Goal: Information Seeking & Learning: Learn about a topic

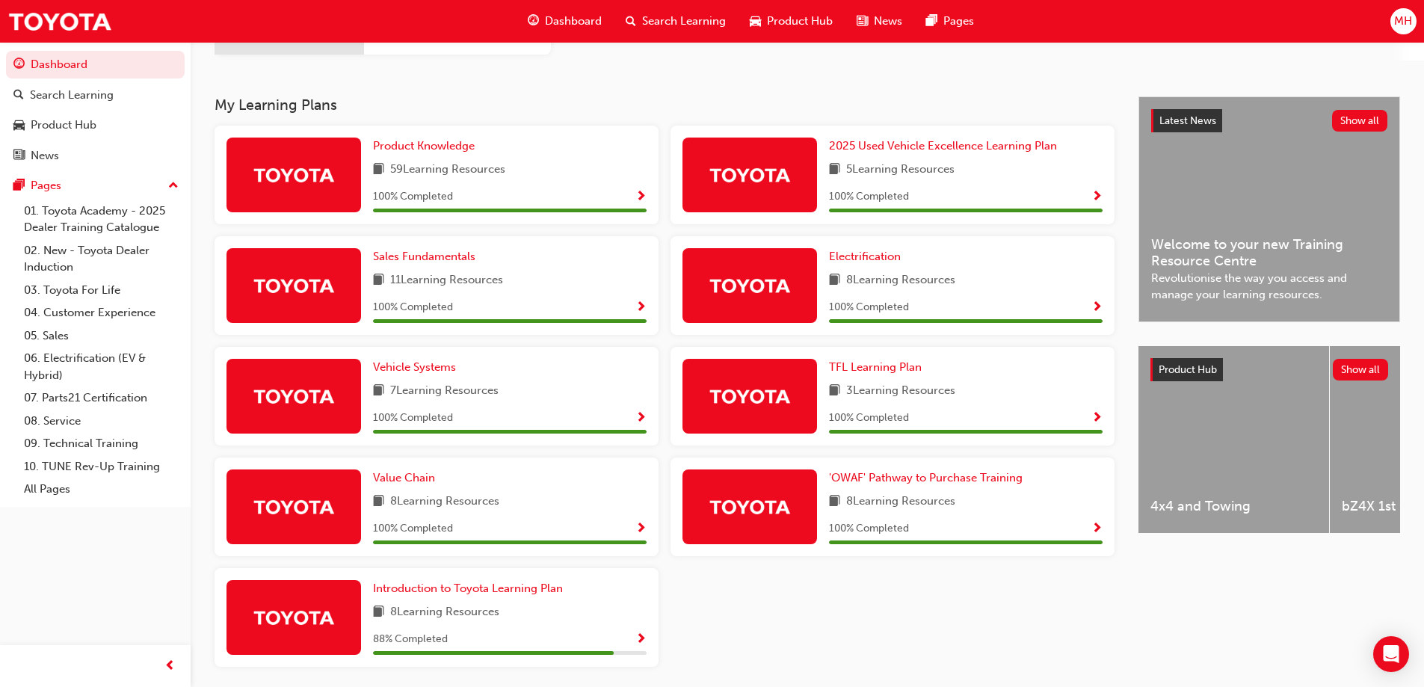
scroll to position [299, 0]
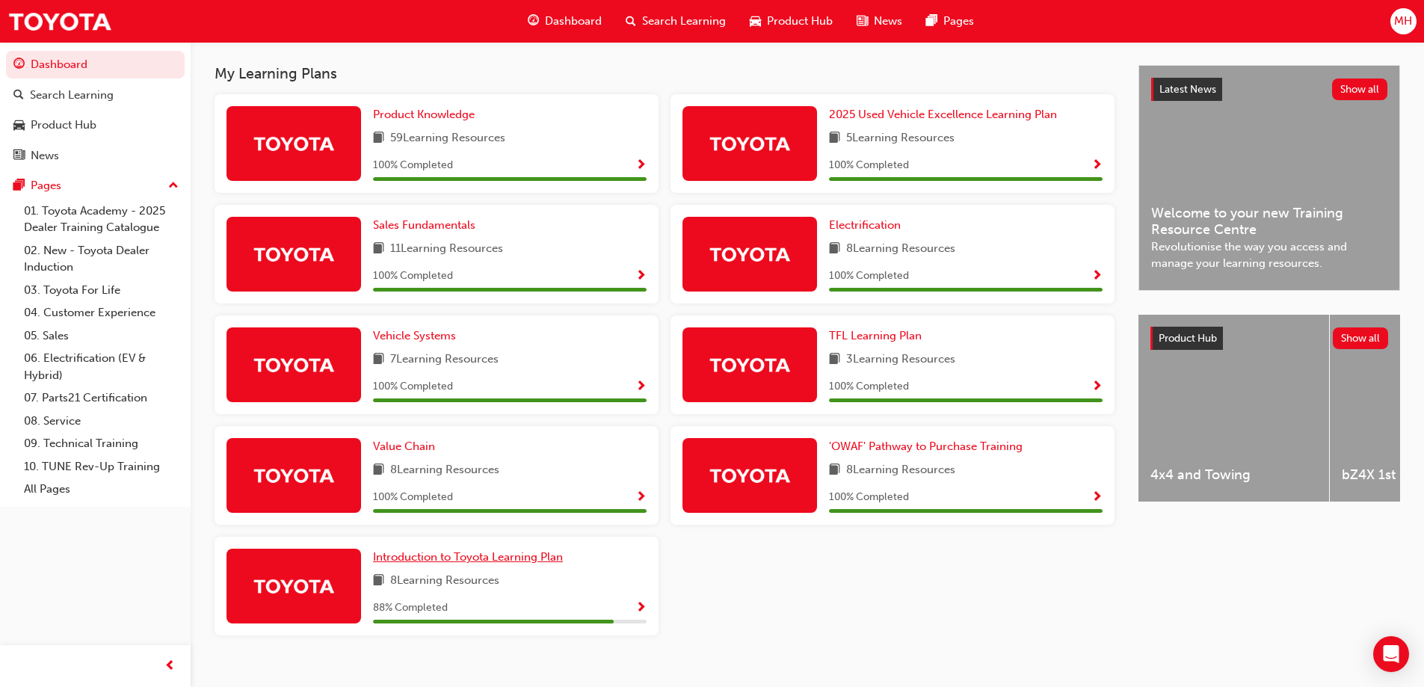
click at [489, 555] on span "Introduction to Toyota Learning Plan" at bounding box center [468, 556] width 190 height 13
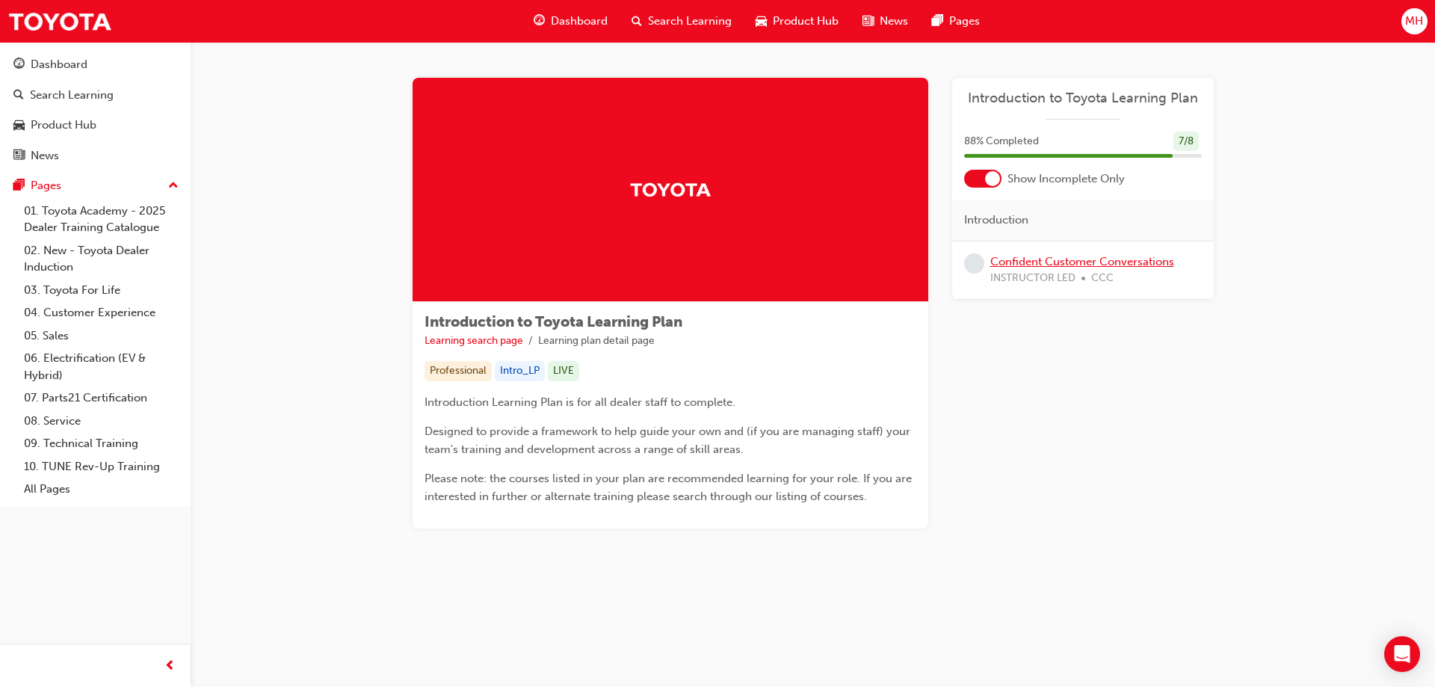
click at [1030, 260] on link "Confident Customer Conversations" at bounding box center [1082, 261] width 184 height 13
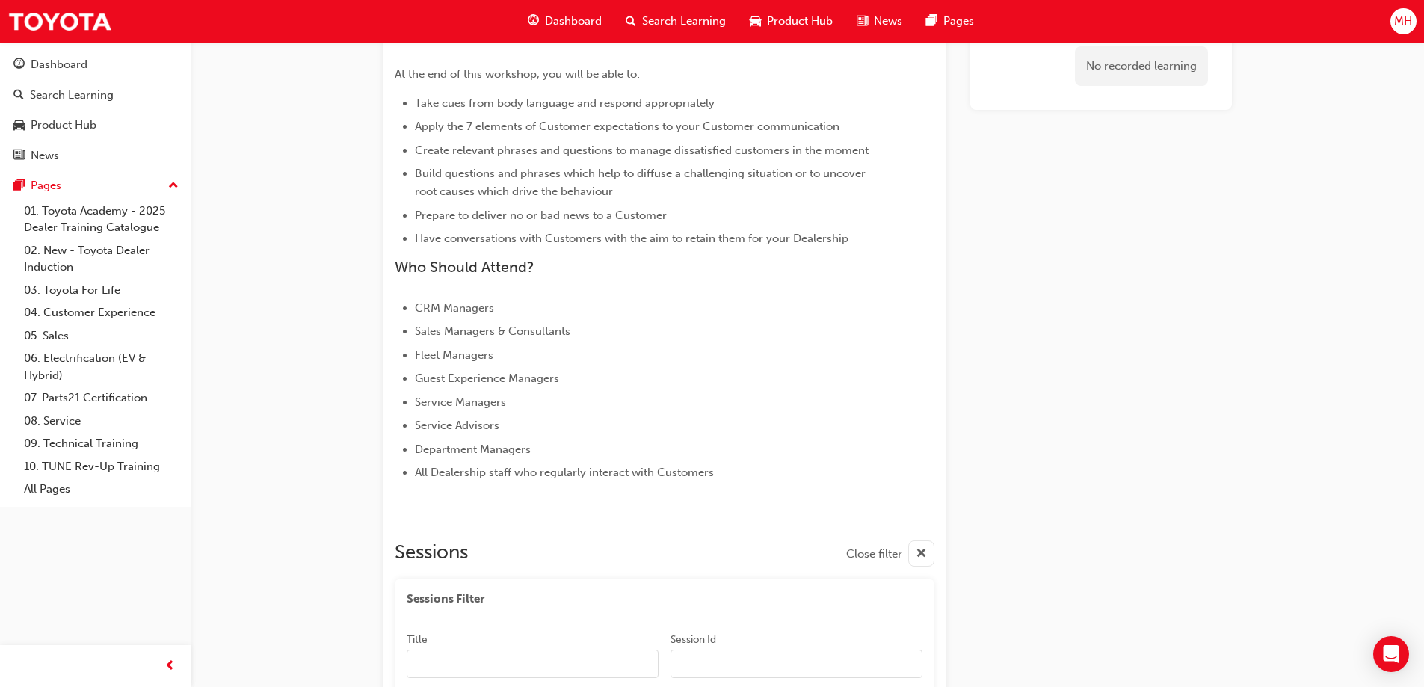
scroll to position [643, 0]
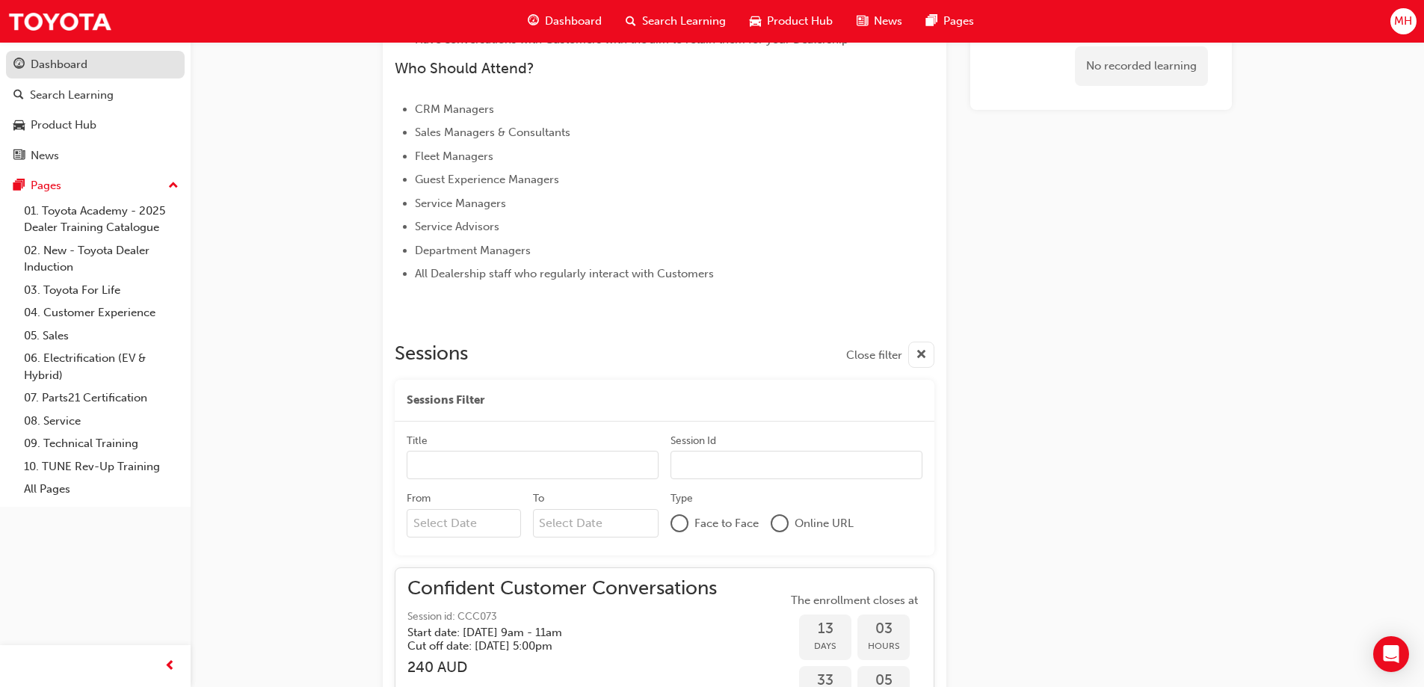
click at [28, 64] on div "Dashboard" at bounding box center [95, 64] width 164 height 19
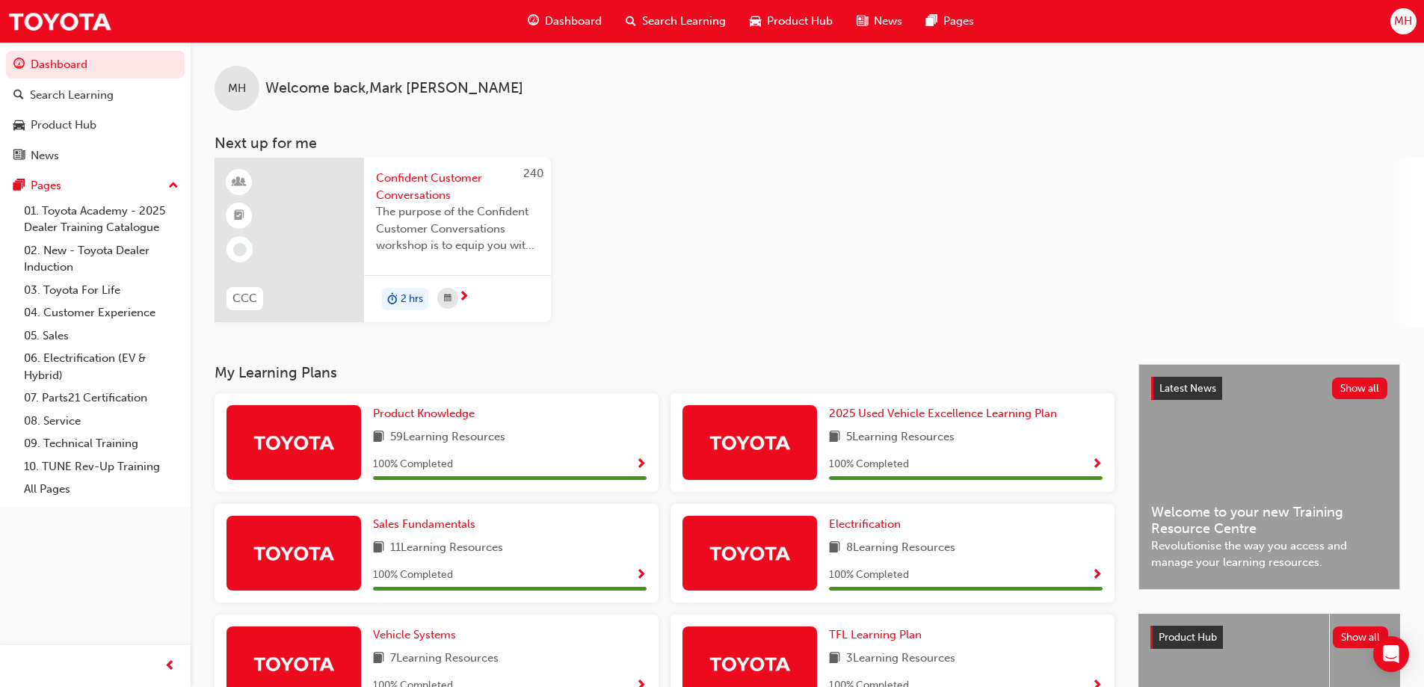
click at [641, 19] on div "Search Learning" at bounding box center [676, 21] width 124 height 31
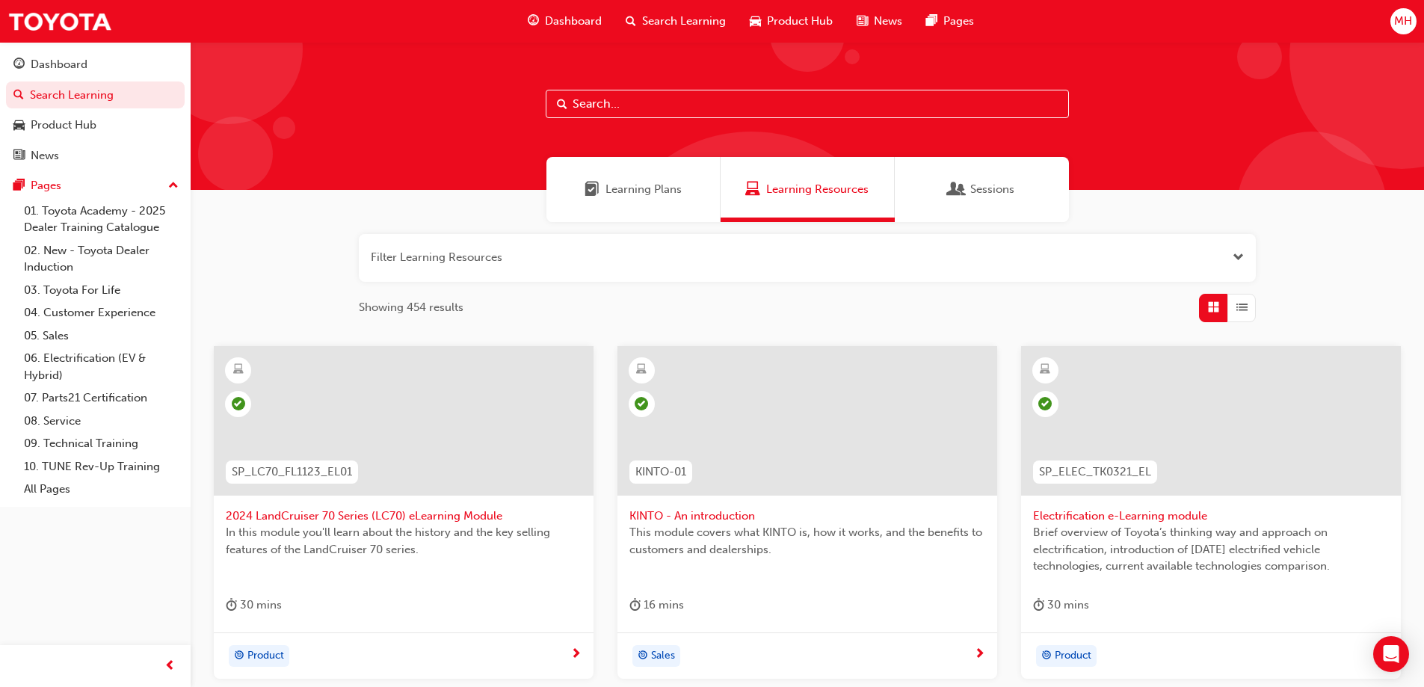
click at [592, 88] on div at bounding box center [807, 116] width 1233 height 148
click at [597, 101] on input "text" at bounding box center [807, 104] width 523 height 28
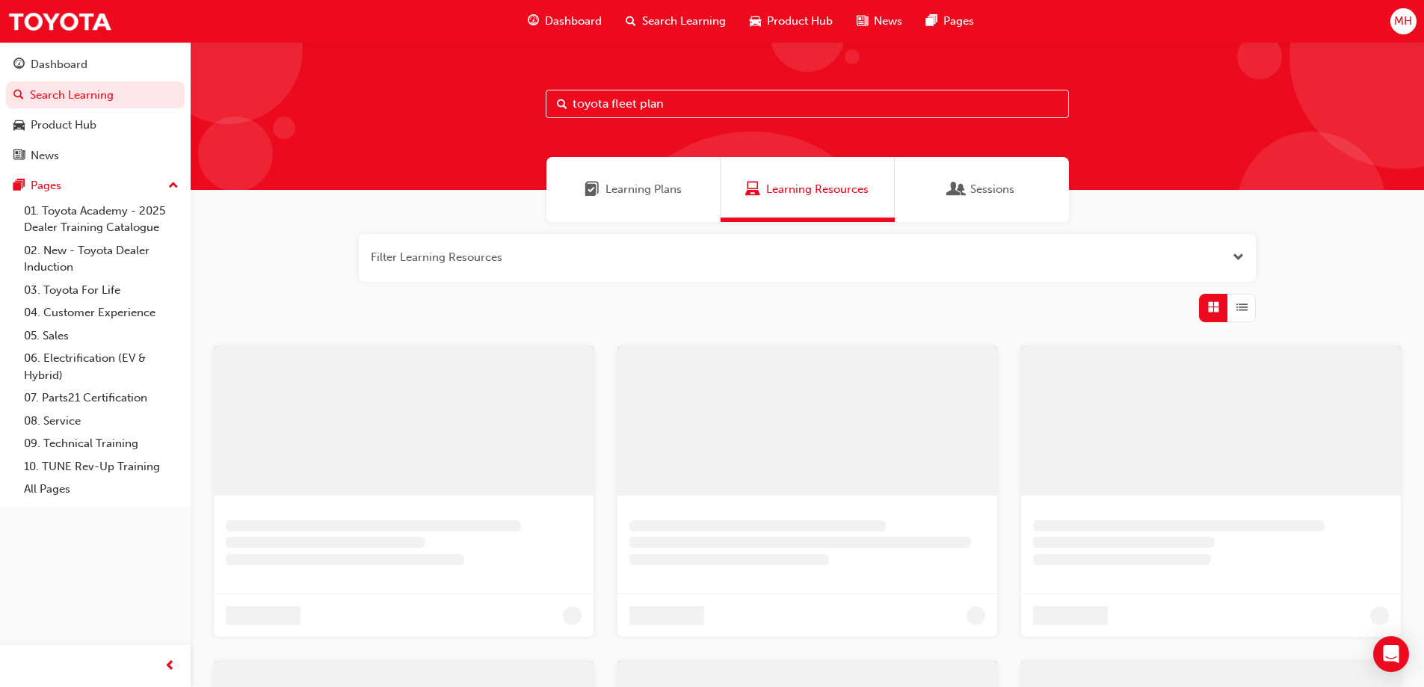
type input "toyota fleet plan"
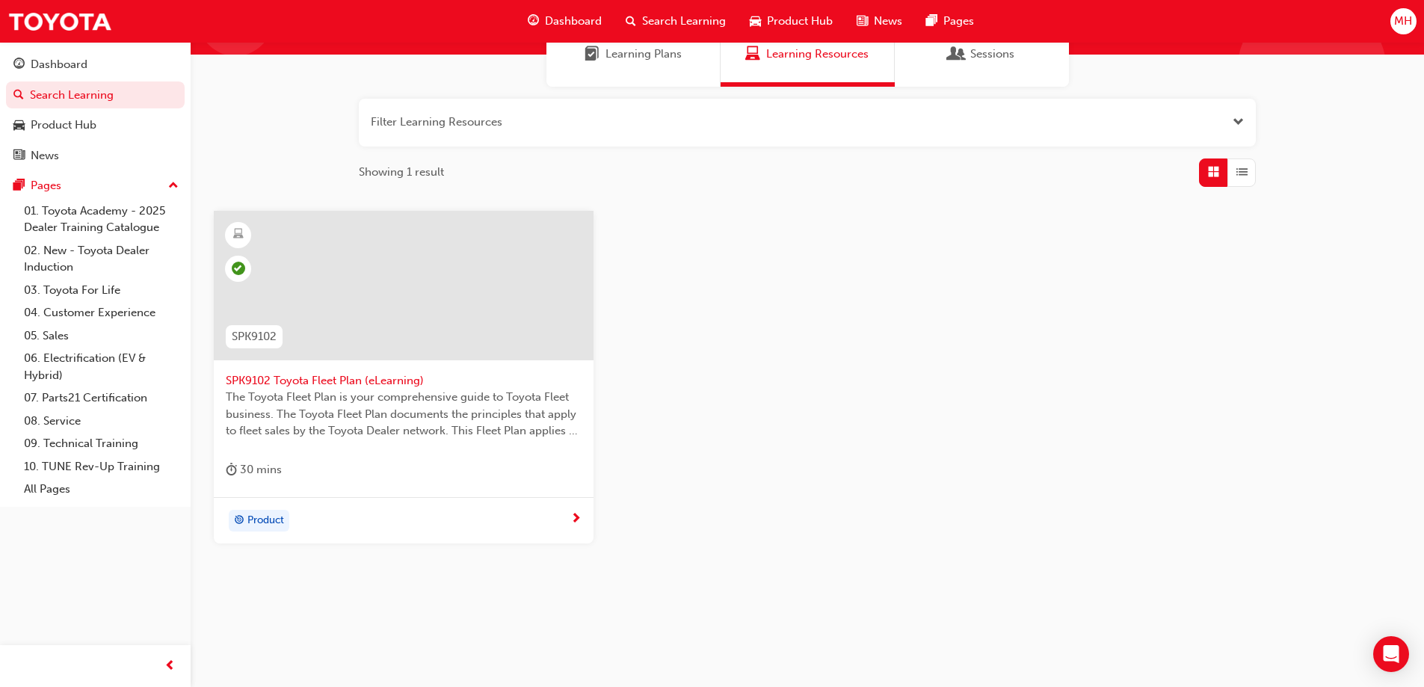
scroll to position [137, 0]
click at [465, 511] on div "Product" at bounding box center [398, 519] width 345 height 22
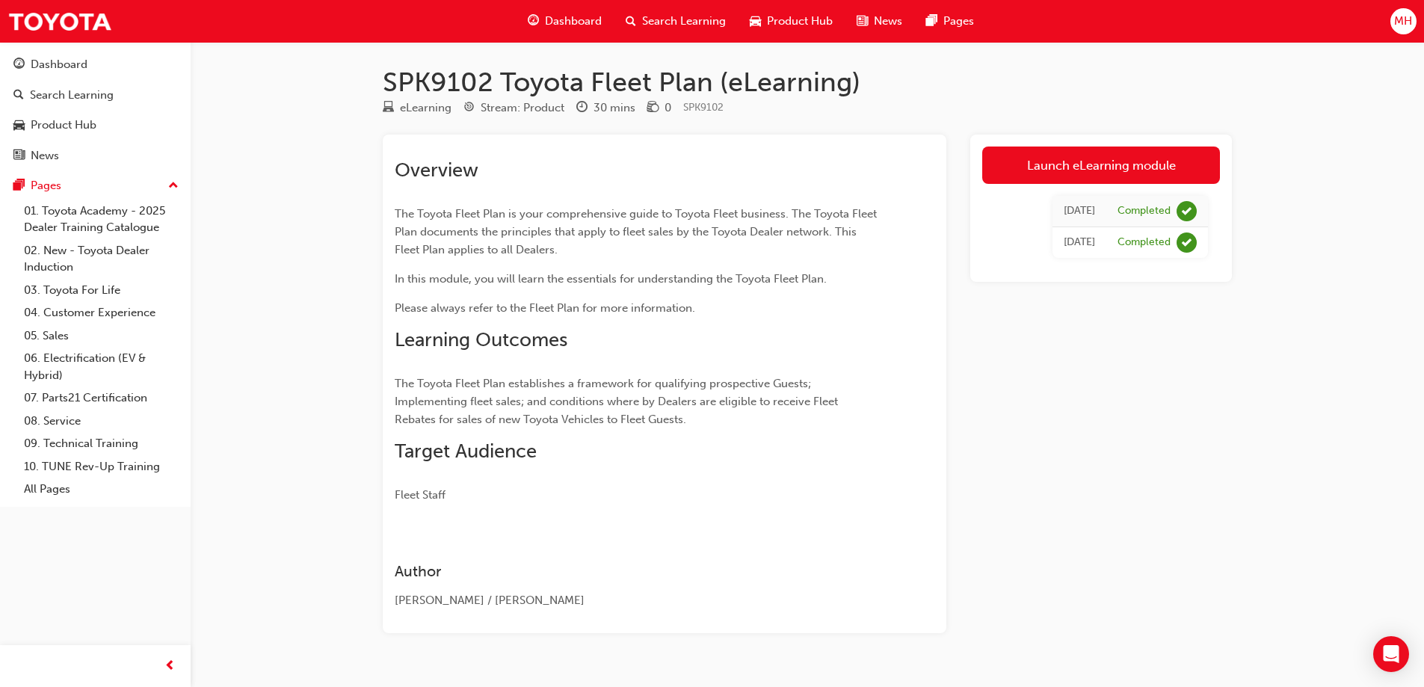
click at [643, 10] on div "Search Learning" at bounding box center [676, 21] width 124 height 31
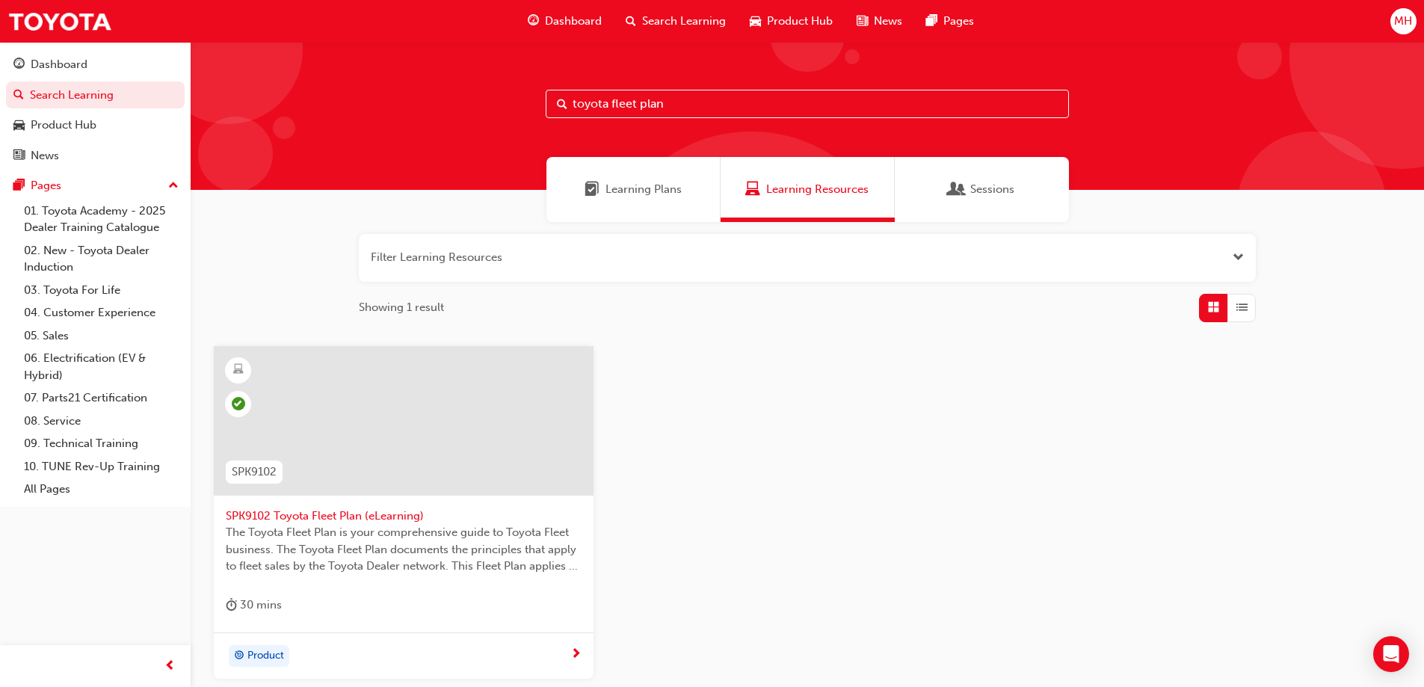
click at [666, 101] on input "toyota fleet plan" at bounding box center [807, 104] width 523 height 28
type input "toyota sales policies"
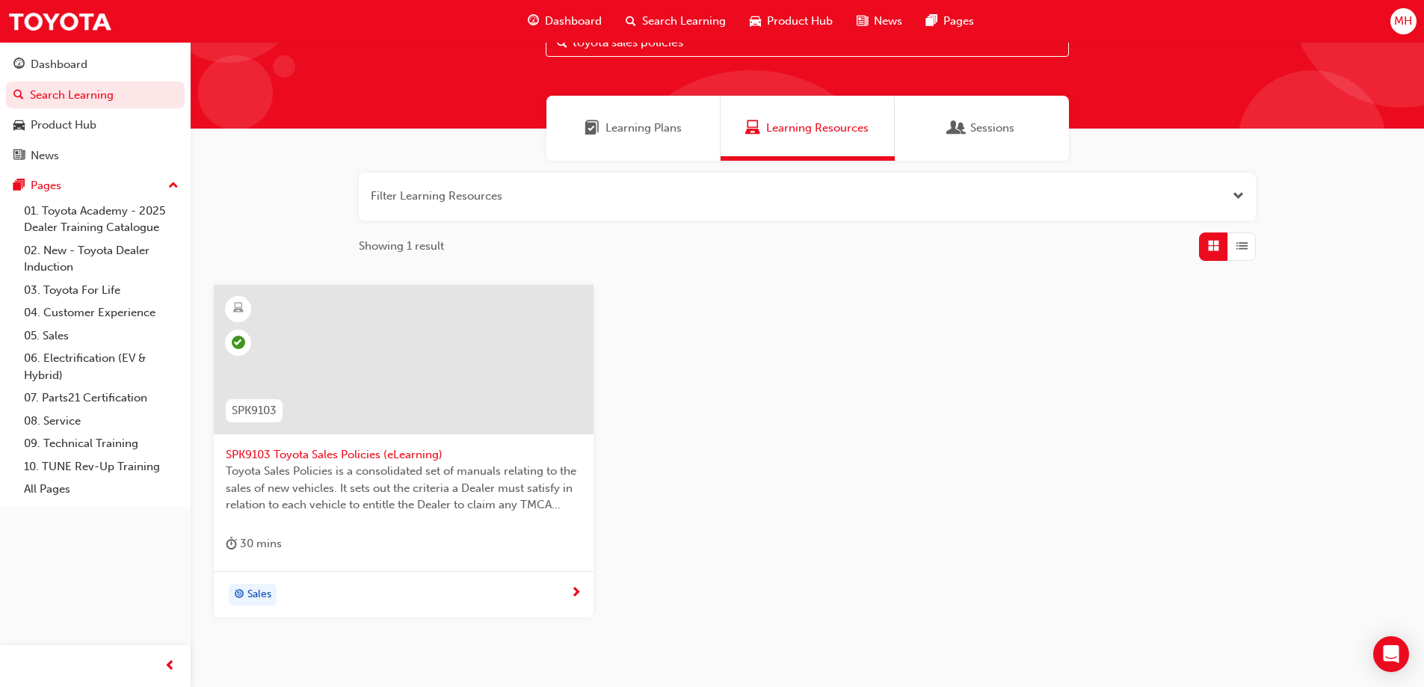
scroll to position [137, 0]
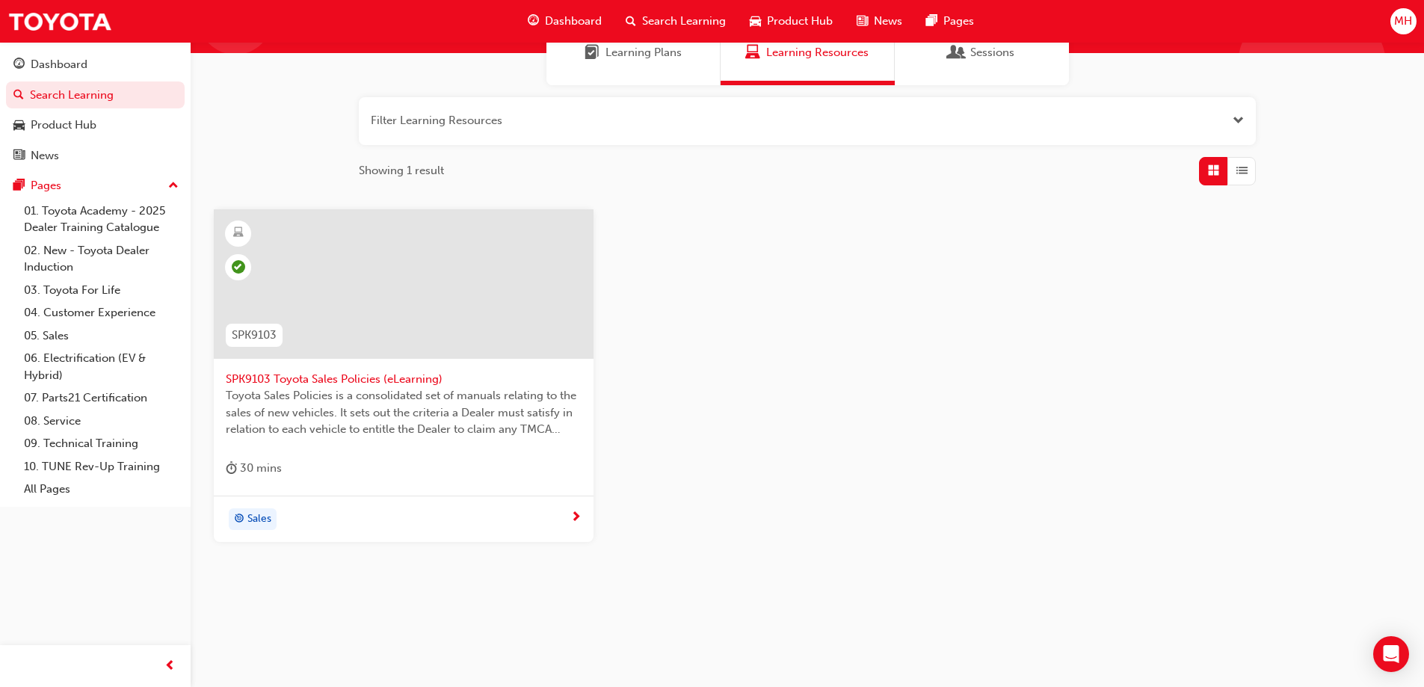
click at [538, 528] on div "Sales" at bounding box center [398, 519] width 345 height 22
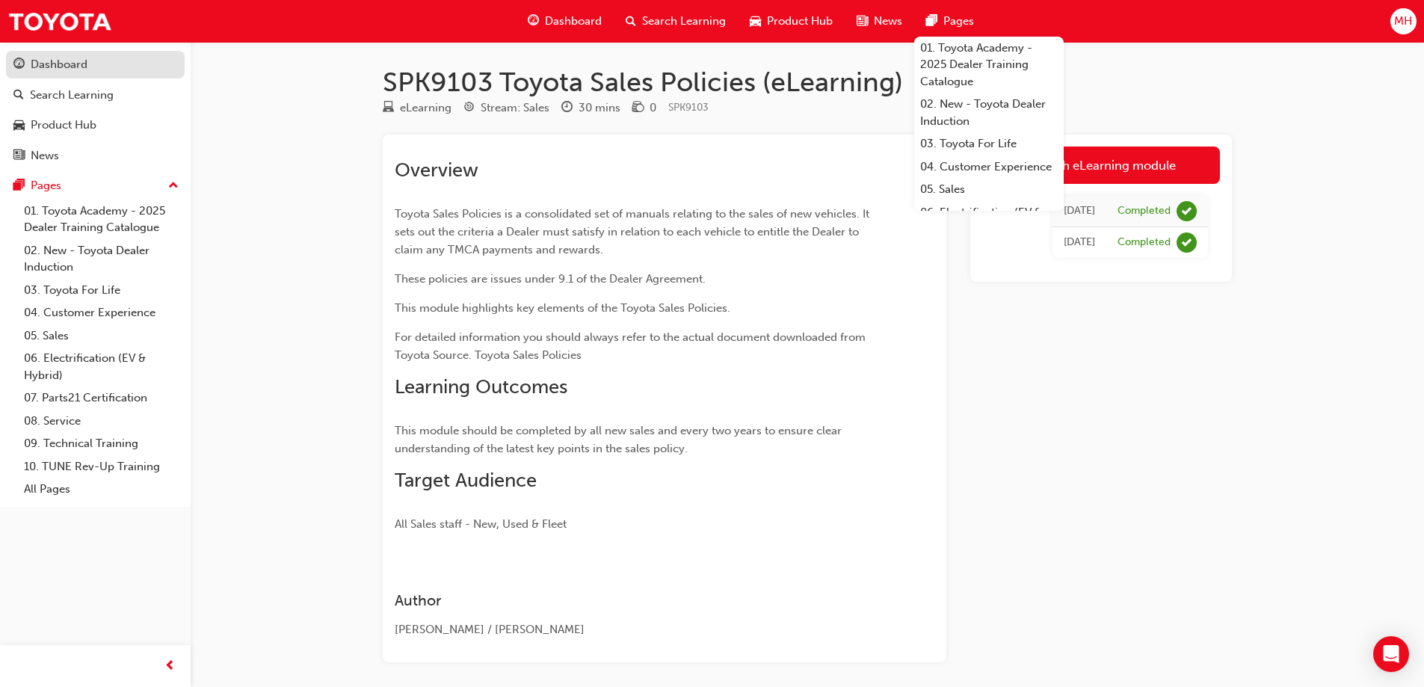
click at [58, 70] on div "Dashboard" at bounding box center [59, 64] width 57 height 17
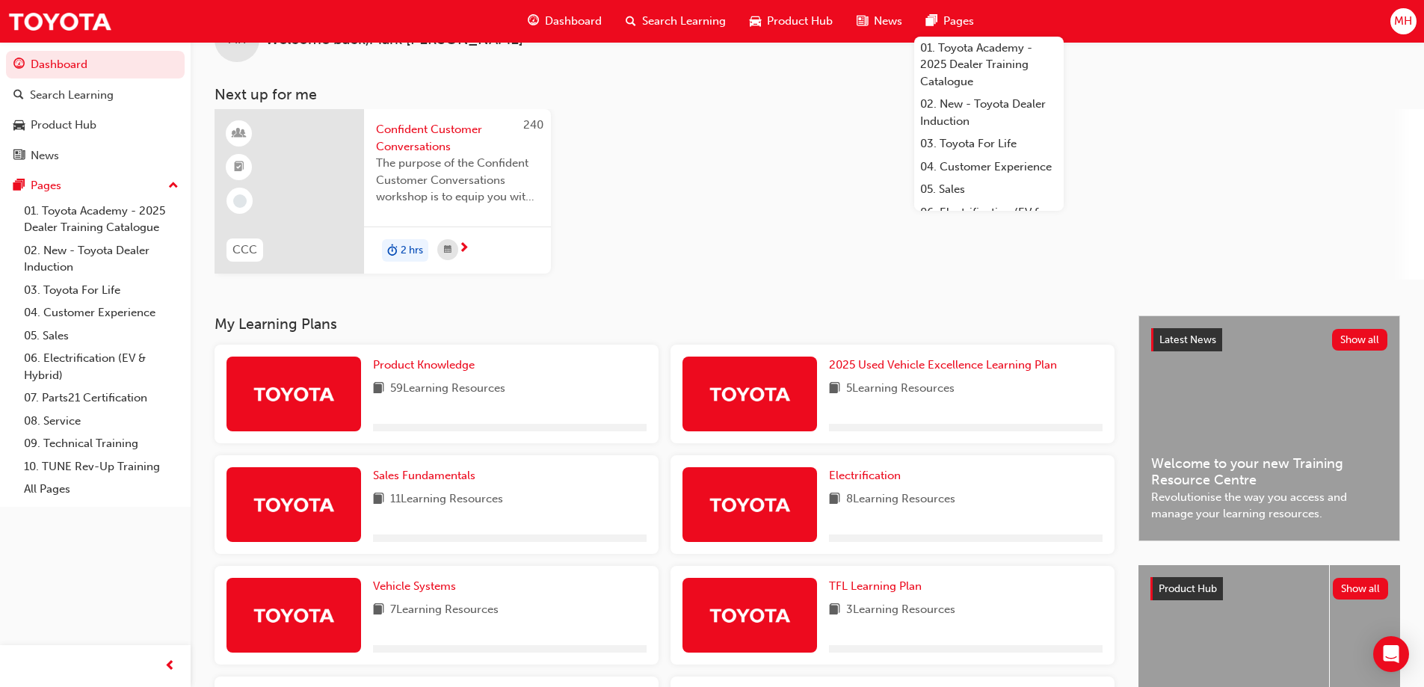
scroll to position [75, 0]
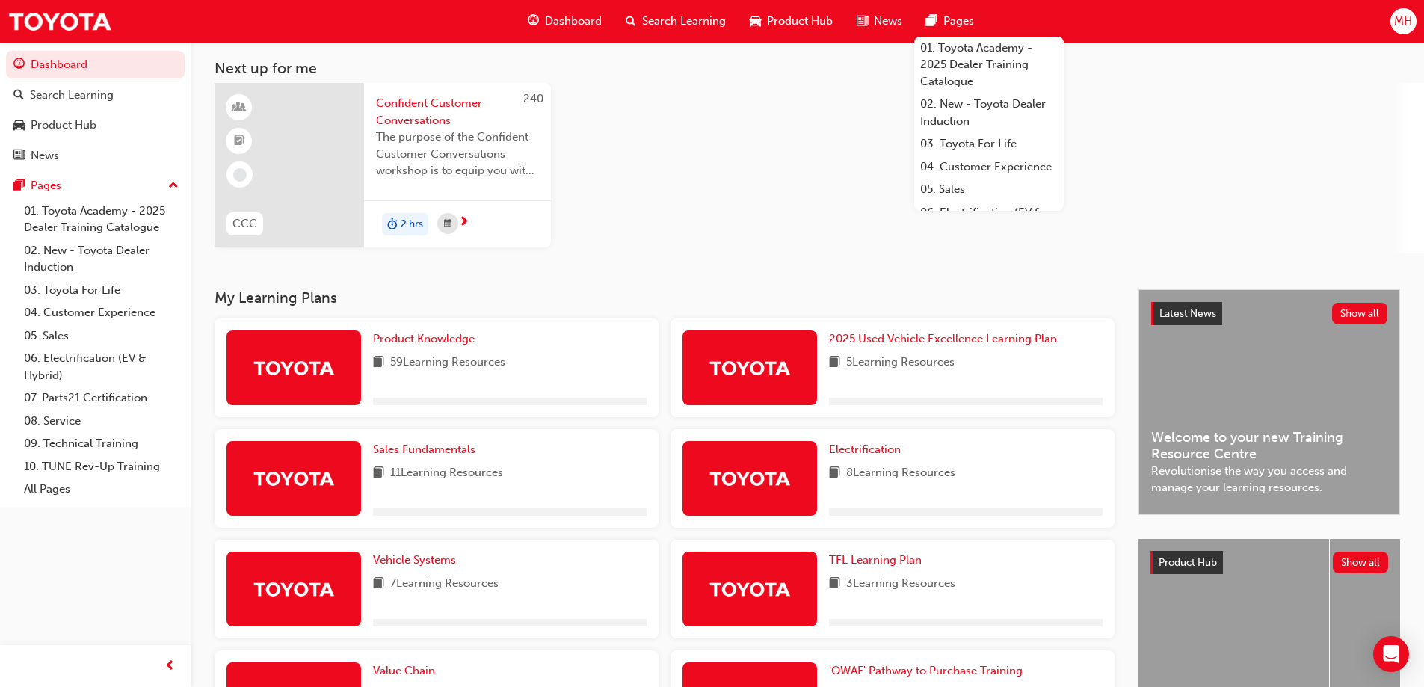
click at [436, 375] on div "Product Knowledge 59 Learning Resources" at bounding box center [510, 367] width 274 height 75
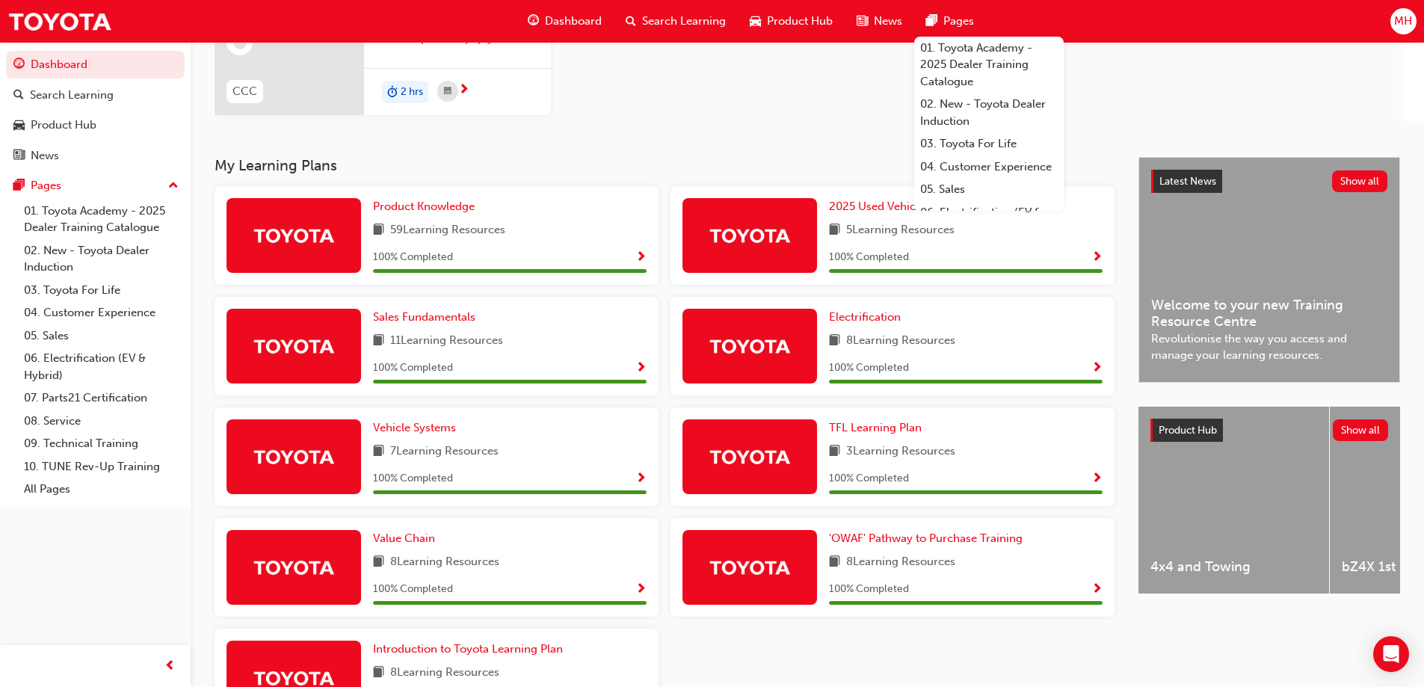
scroll to position [0, 0]
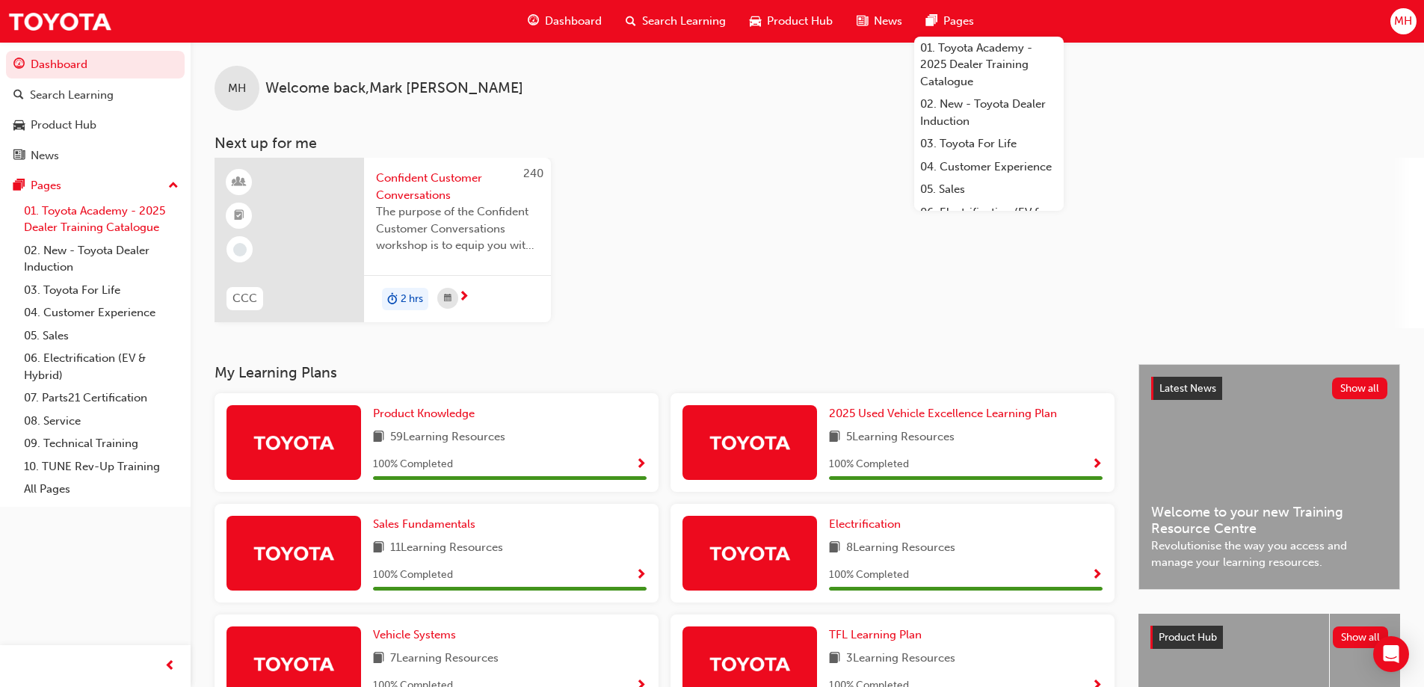
click at [56, 224] on link "01. Toyota Academy - 2025 Dealer Training Catalogue" at bounding box center [101, 220] width 167 height 40
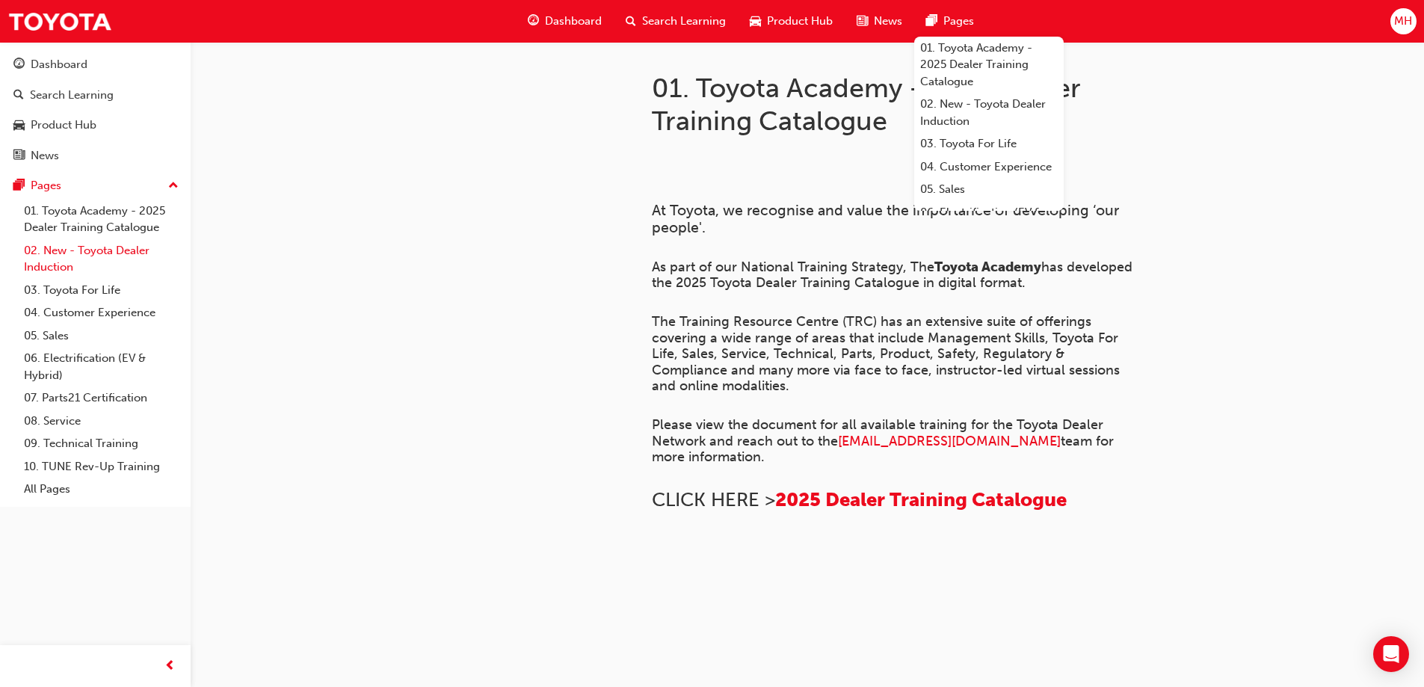
click at [84, 261] on link "02. New - Toyota Dealer Induction" at bounding box center [101, 259] width 167 height 40
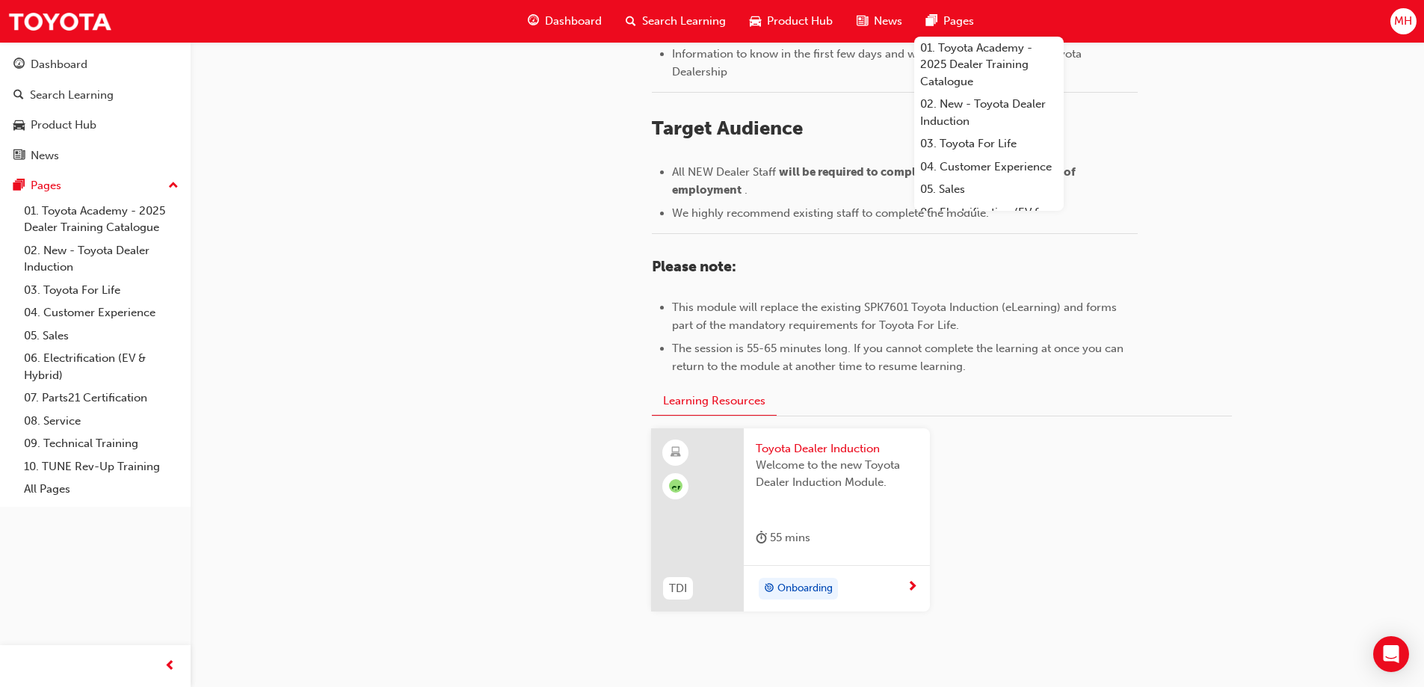
scroll to position [598, 0]
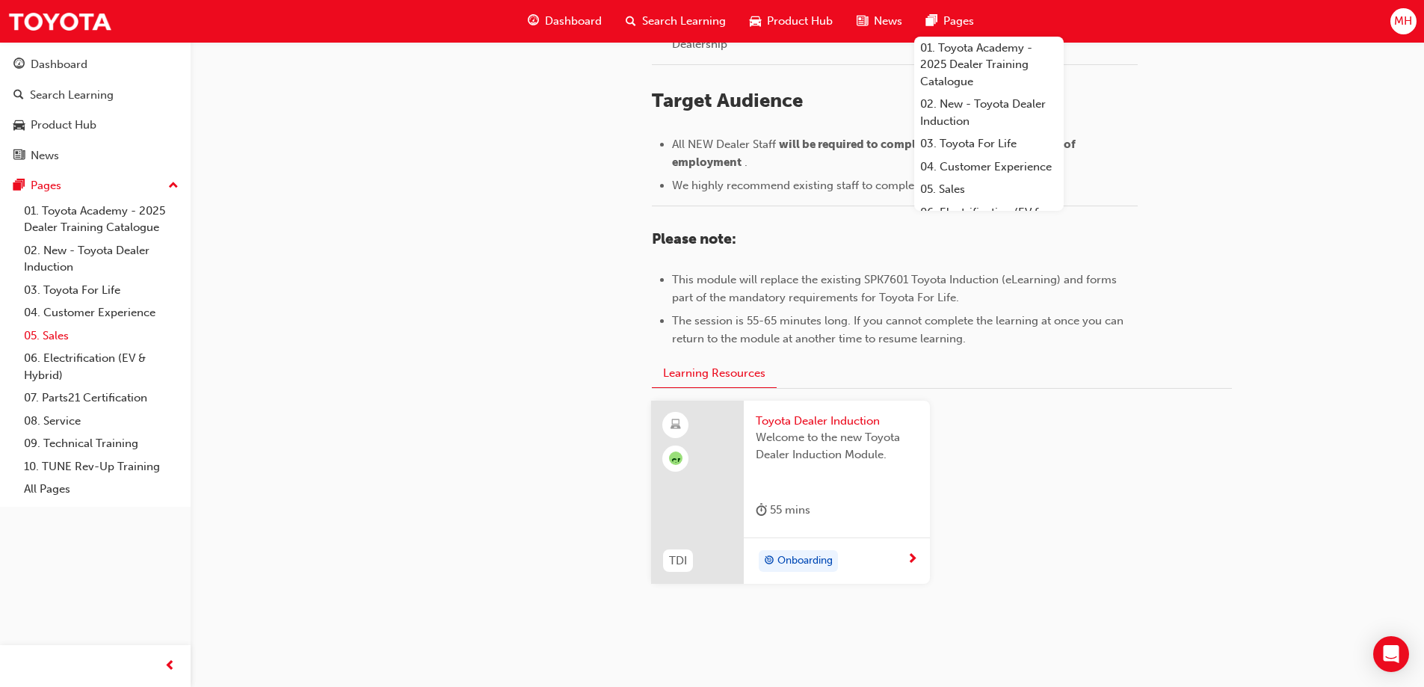
click at [53, 340] on link "05. Sales" at bounding box center [101, 335] width 167 height 23
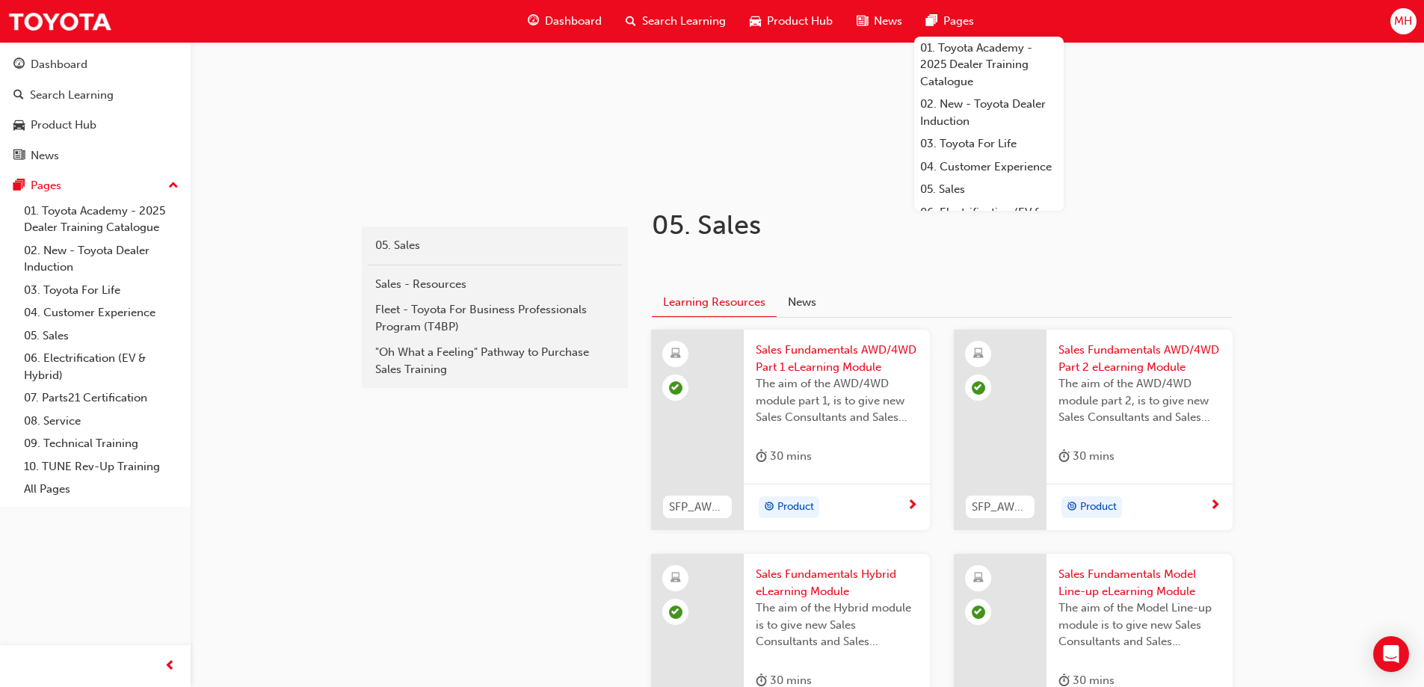
scroll to position [224, 0]
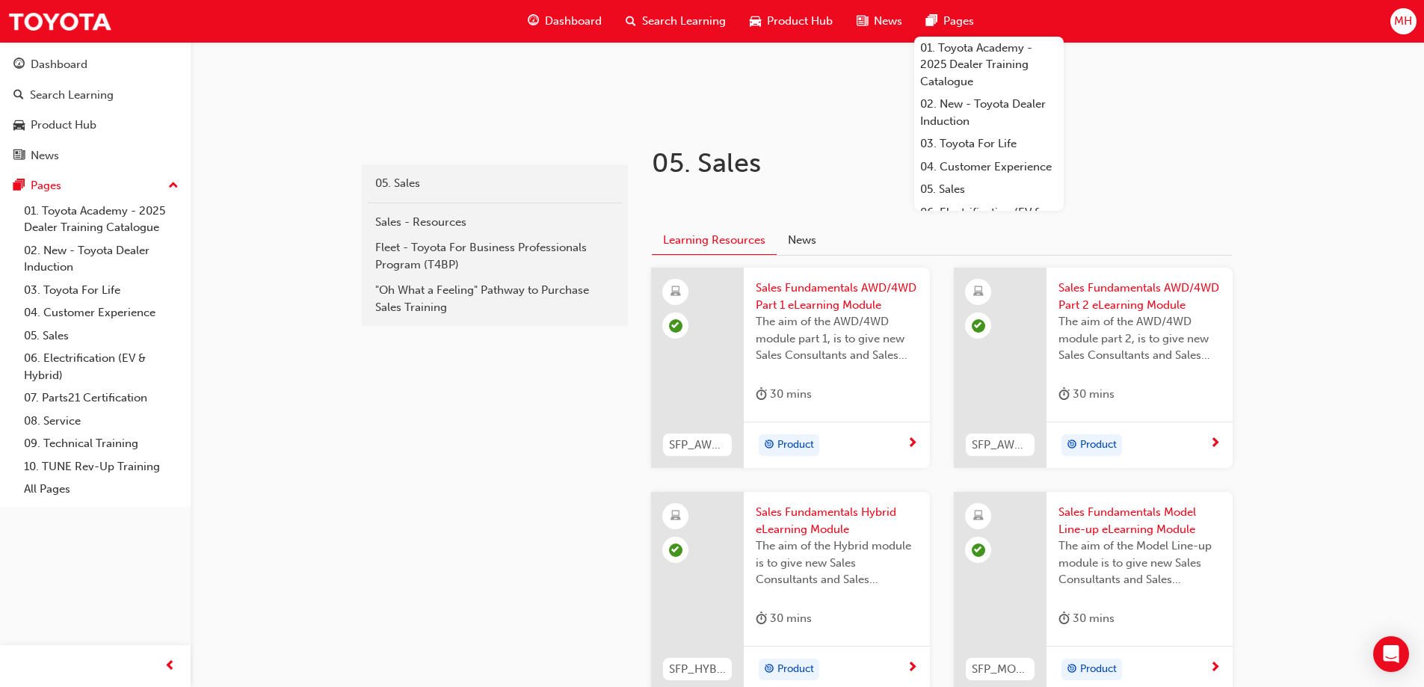
click at [900, 449] on div "Product" at bounding box center [831, 445] width 151 height 22
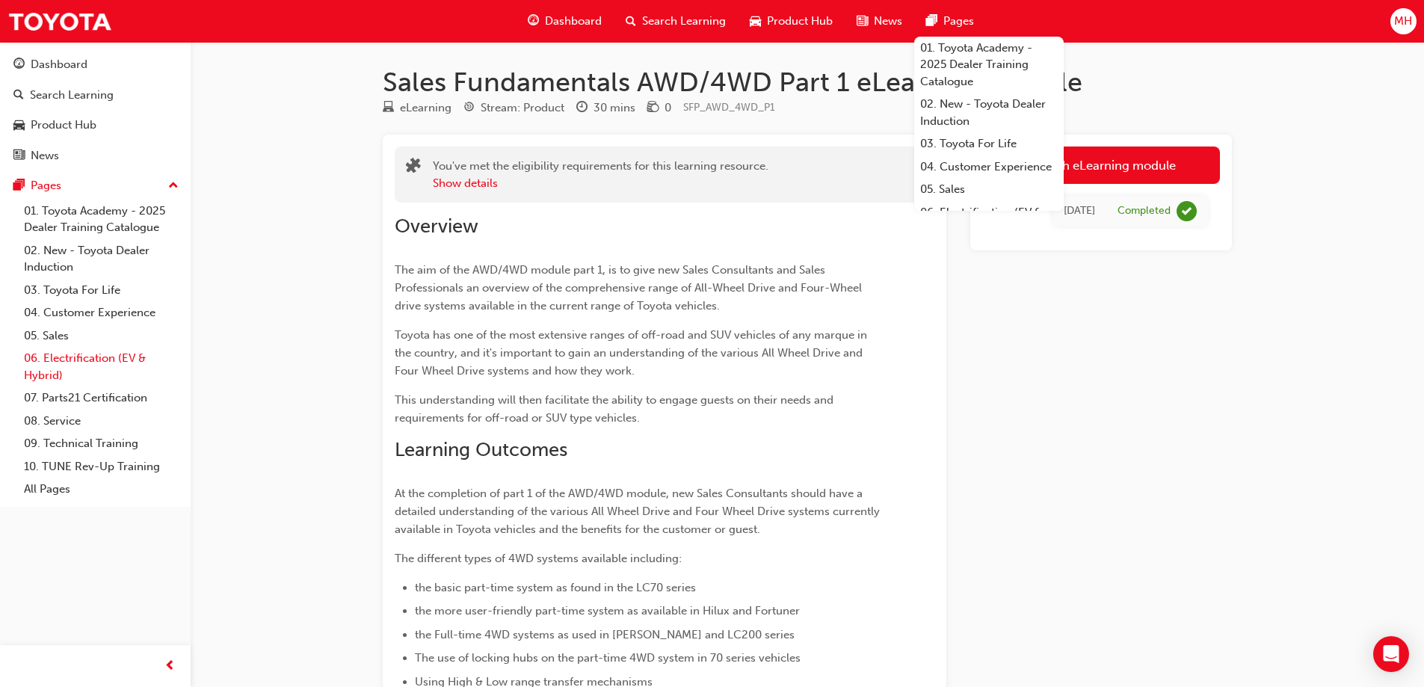
click at [101, 356] on link "06. Electrification (EV & Hybrid)" at bounding box center [101, 367] width 167 height 40
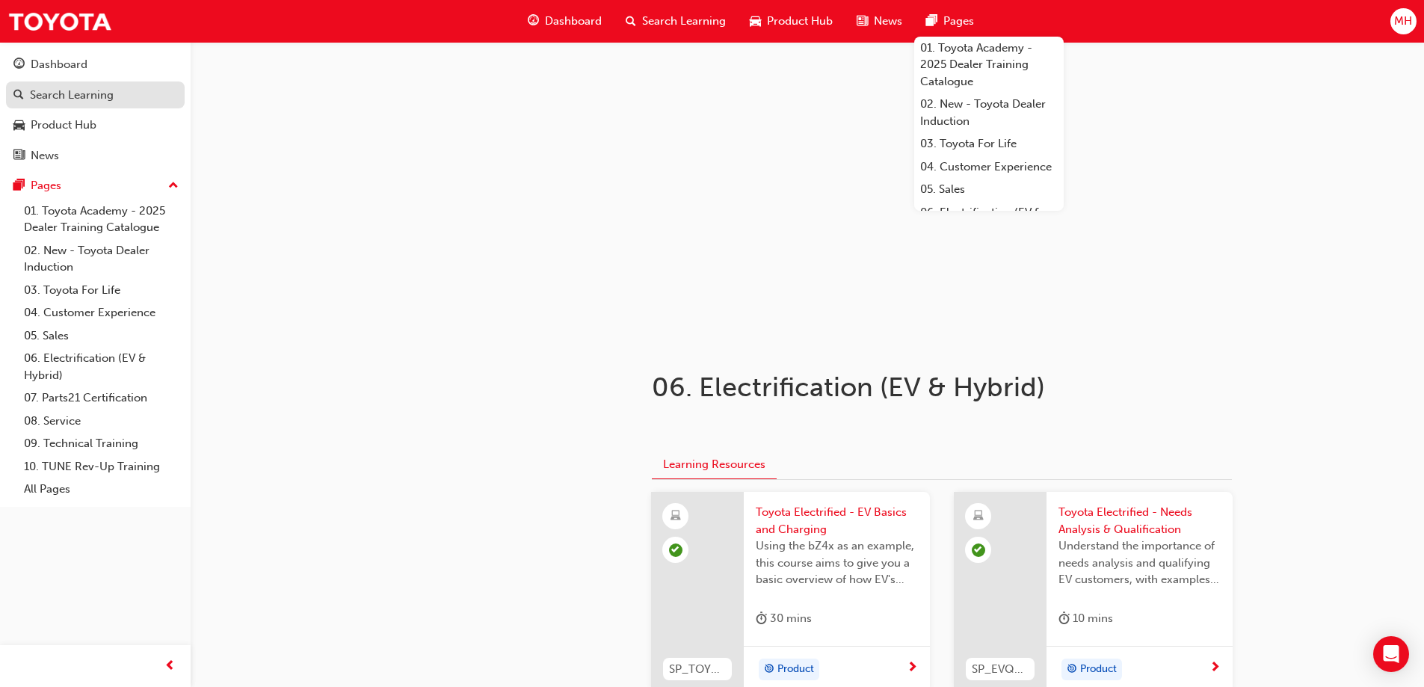
click at [28, 94] on div "Search Learning" at bounding box center [95, 95] width 164 height 19
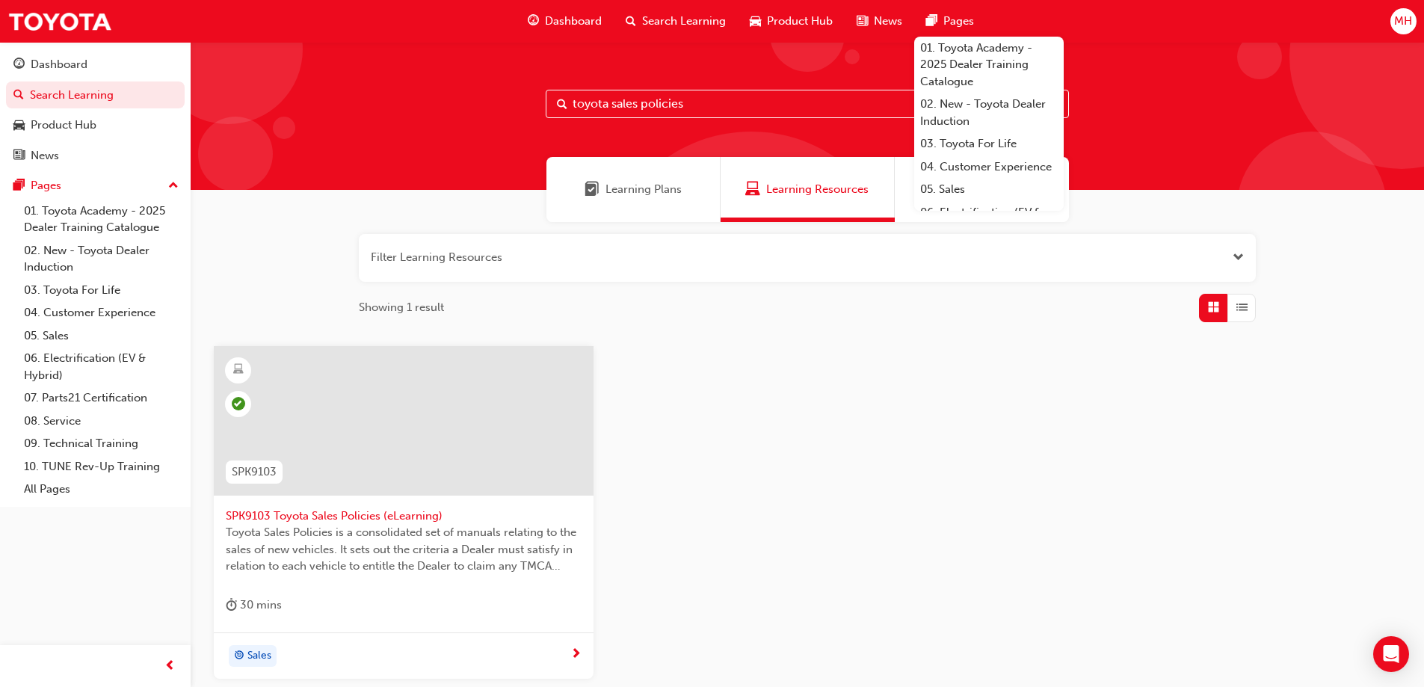
drag, startPoint x: 687, startPoint y: 102, endPoint x: 201, endPoint y: 152, distance: 488.4
click at [201, 152] on div "toyota sales policies" at bounding box center [807, 116] width 1233 height 148
type input "camry"
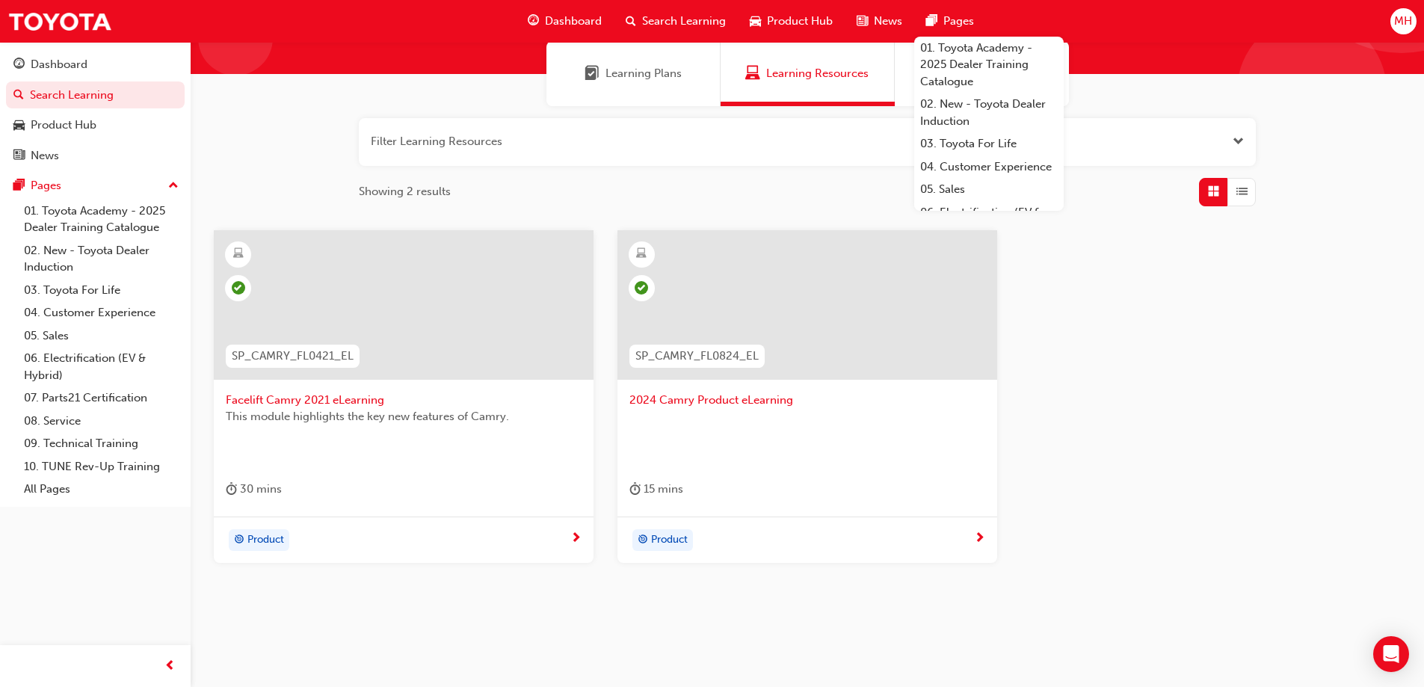
scroll to position [137, 0]
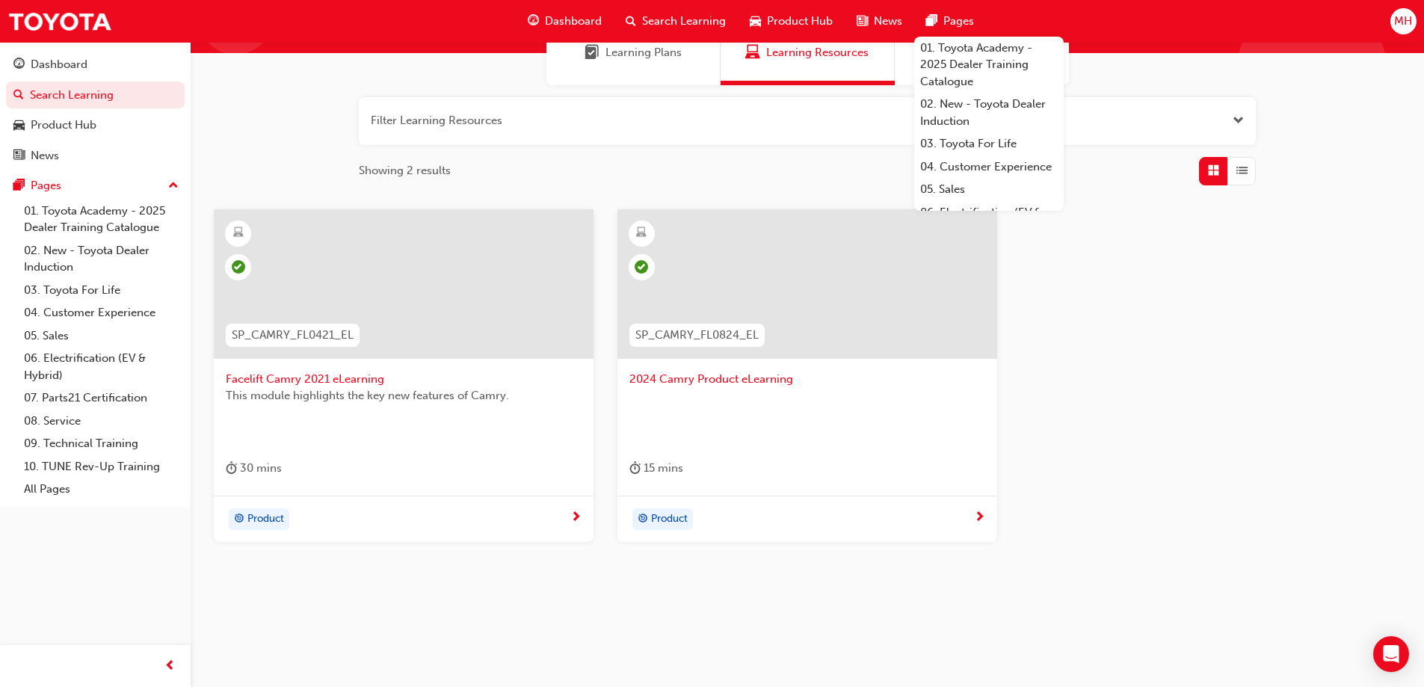
click at [745, 516] on div "Product" at bounding box center [801, 519] width 345 height 22
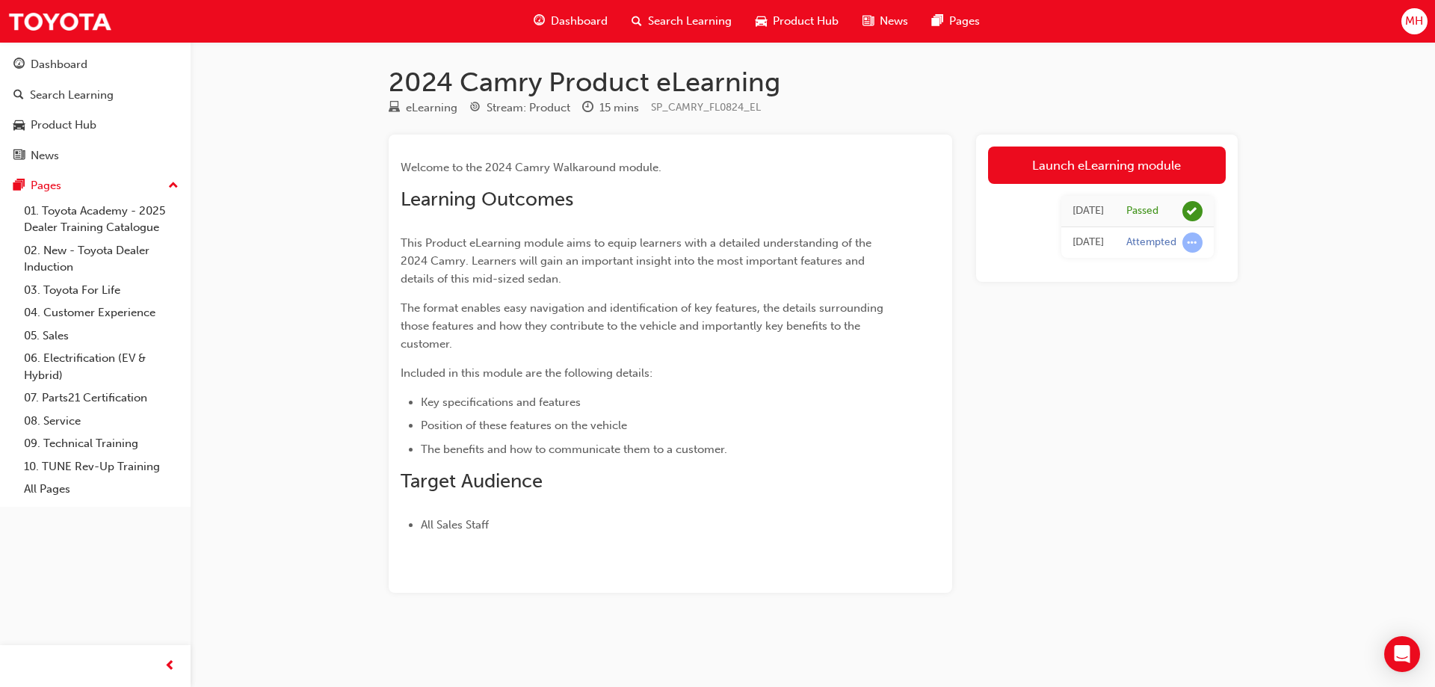
click at [1171, 99] on div "eLearning Stream: Product 15 mins SP_CAMRY_FL0824_EL" at bounding box center [813, 111] width 849 height 25
